Goal: Information Seeking & Learning: Find contact information

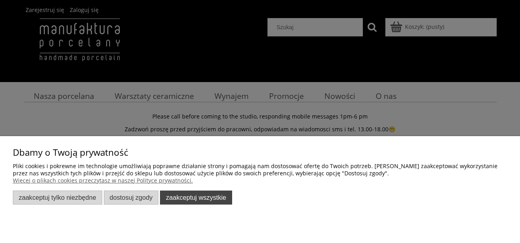
click at [195, 202] on button "Zaakceptuj wszystkie" at bounding box center [196, 198] width 72 height 14
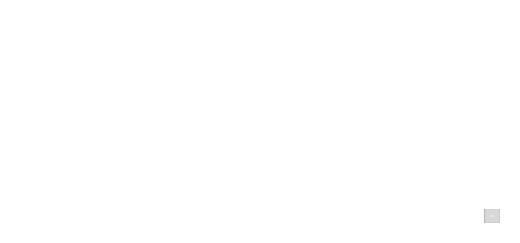
scroll to position [1244, 0]
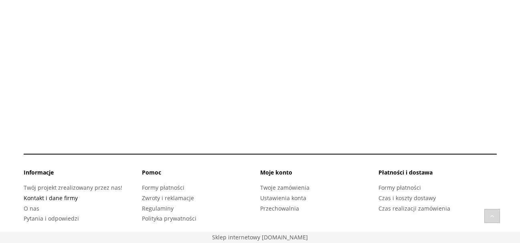
click at [48, 198] on link "Kontakt i dane firmy" at bounding box center [51, 198] width 54 height 8
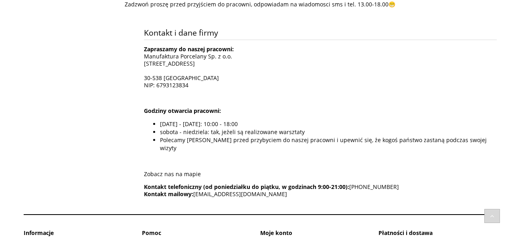
scroll to position [140, 0]
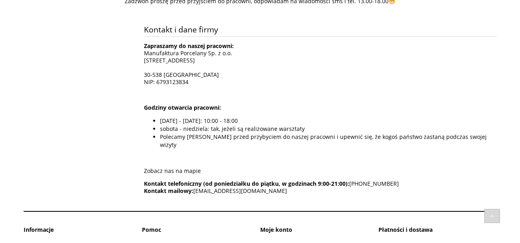
drag, startPoint x: 300, startPoint y: 184, endPoint x: 195, endPoint y: 185, distance: 105.0
click at [195, 185] on p "Kontakt telefoniczny (od poniedziałku do piątku, w godzinach 9:00-21:00): +48 8…" at bounding box center [320, 187] width 353 height 14
copy span "kontakt@manufakturaporcelany.pl"
